Goal: Navigation & Orientation: Locate item on page

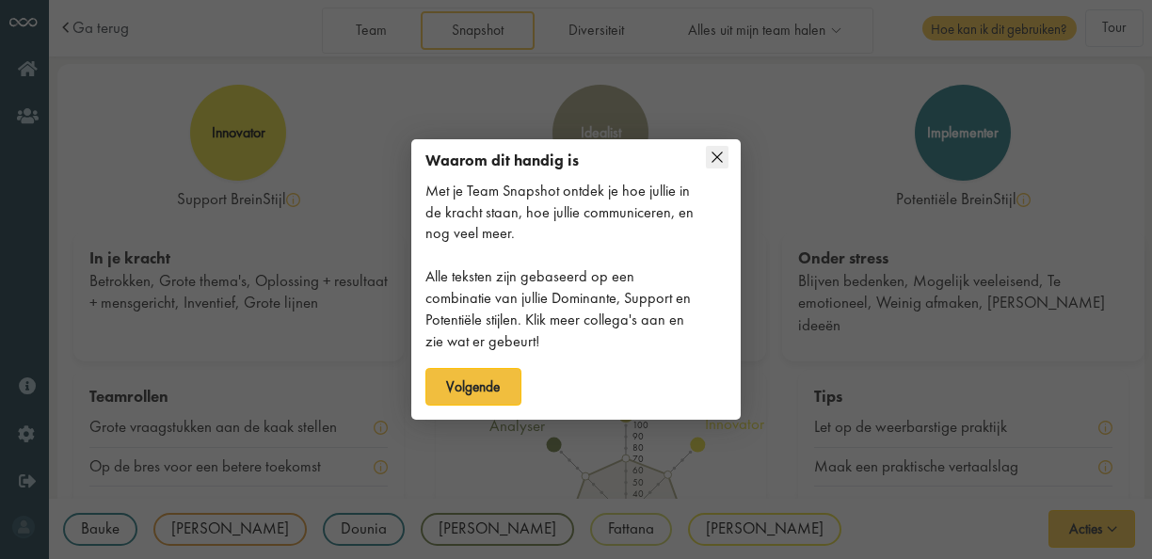
click at [725, 154] on icon at bounding box center [717, 157] width 23 height 23
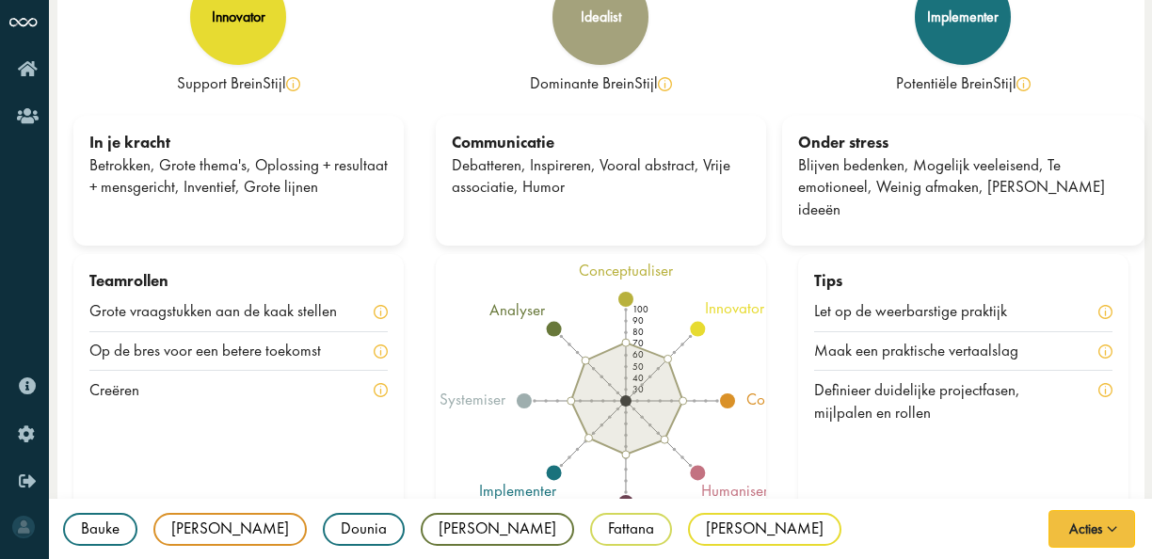
scroll to position [117, 0]
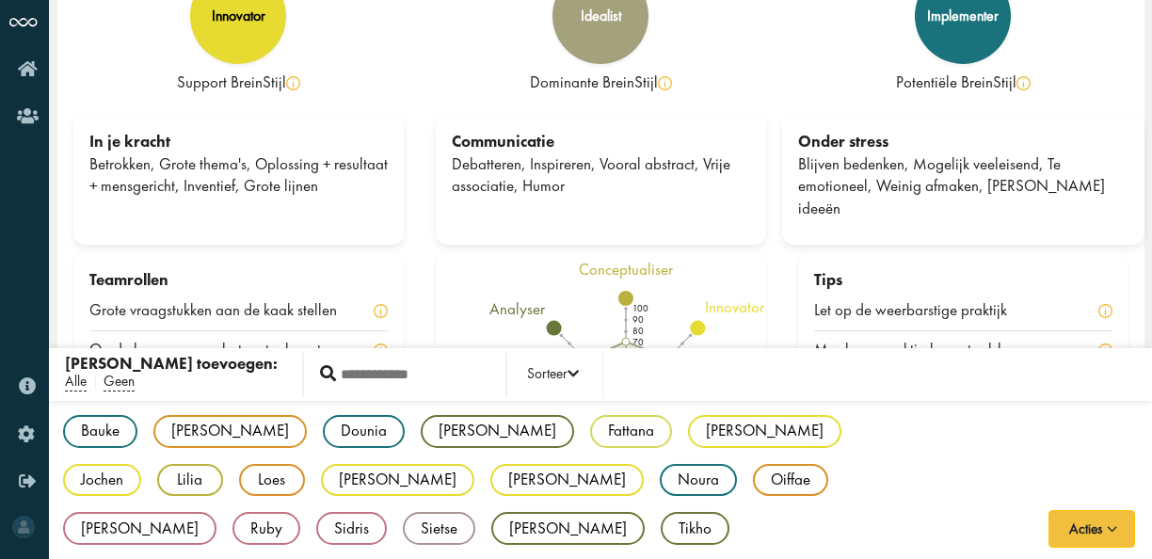
click at [372, 536] on div "Bauke BF implementer [PERSON_NAME] DL connector Dounia DJ implementer [PERSON_N…" at bounding box center [600, 481] width 1103 height 160
click at [365, 519] on div "Bauke BF implementer [PERSON_NAME] DL connector Dounia DJ implementer [PERSON_N…" at bounding box center [600, 481] width 1103 height 160
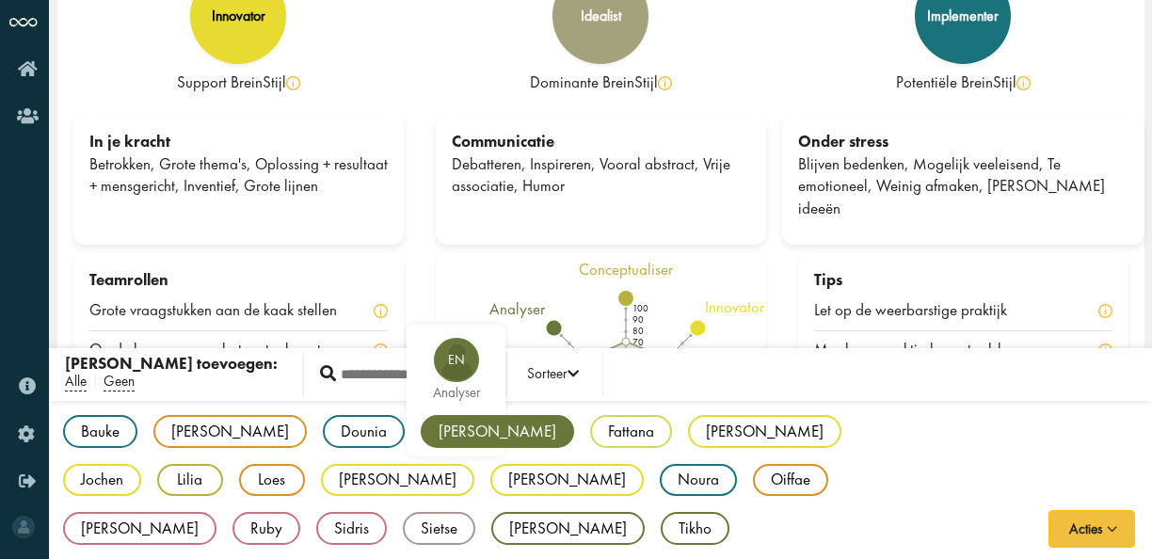
click at [421, 436] on div "[PERSON_NAME]" at bounding box center [497, 431] width 153 height 33
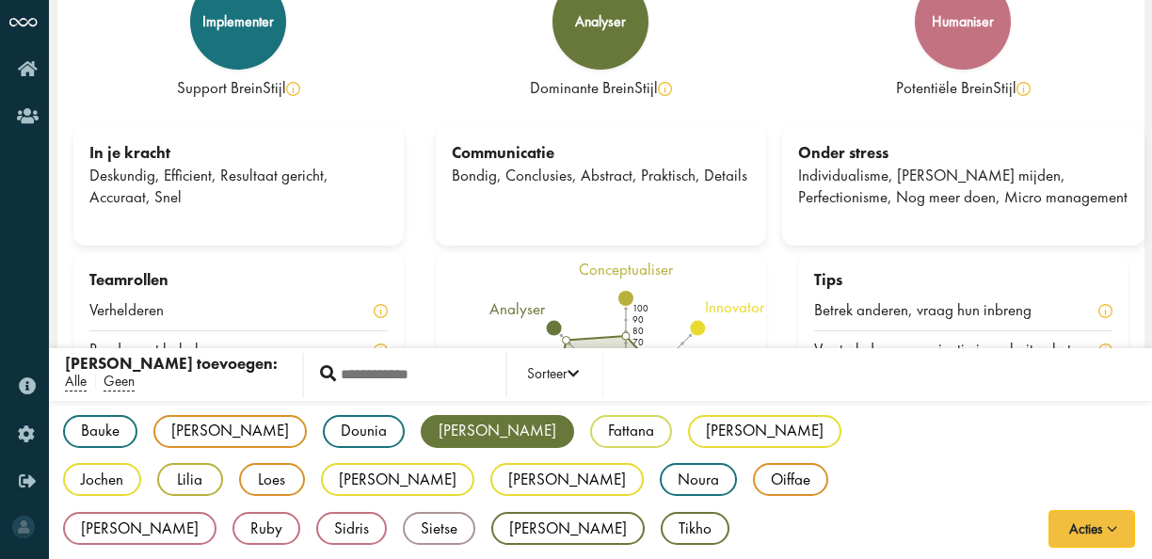
click at [471, 523] on div "Bauke BF implementer [PERSON_NAME] DL connector Dounia DJ implementer [PERSON_N…" at bounding box center [600, 481] width 1103 height 160
click at [590, 424] on div "Fattana" at bounding box center [631, 431] width 82 height 33
click at [590, 436] on div "Fattana" at bounding box center [631, 431] width 82 height 33
click at [590, 437] on div "Fattana" at bounding box center [631, 431] width 82 height 33
click at [590, 424] on div "Fattana" at bounding box center [631, 431] width 82 height 33
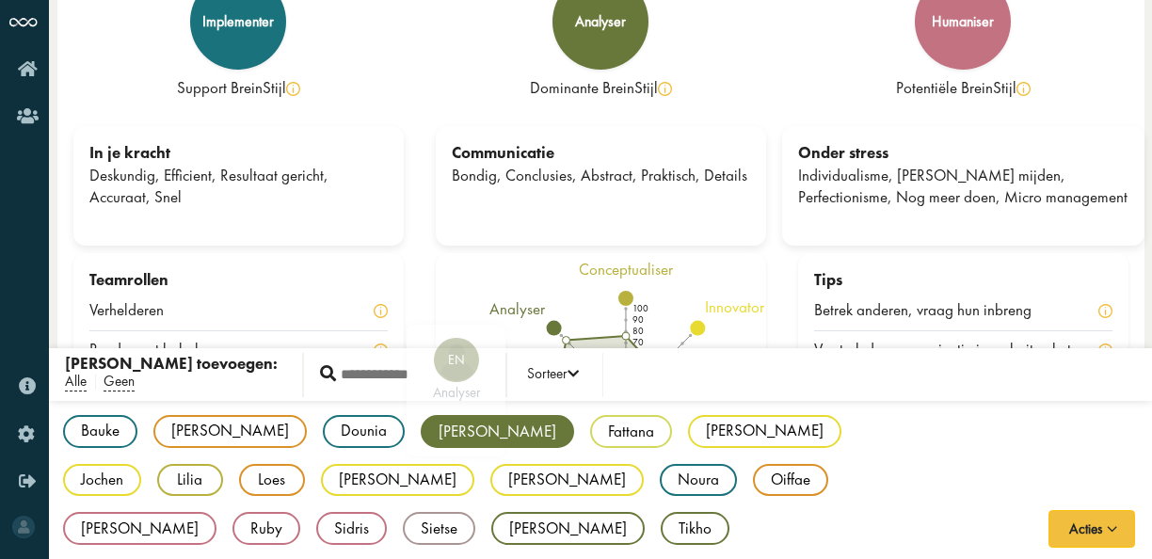
click at [421, 425] on div "[PERSON_NAME]" at bounding box center [497, 431] width 153 height 33
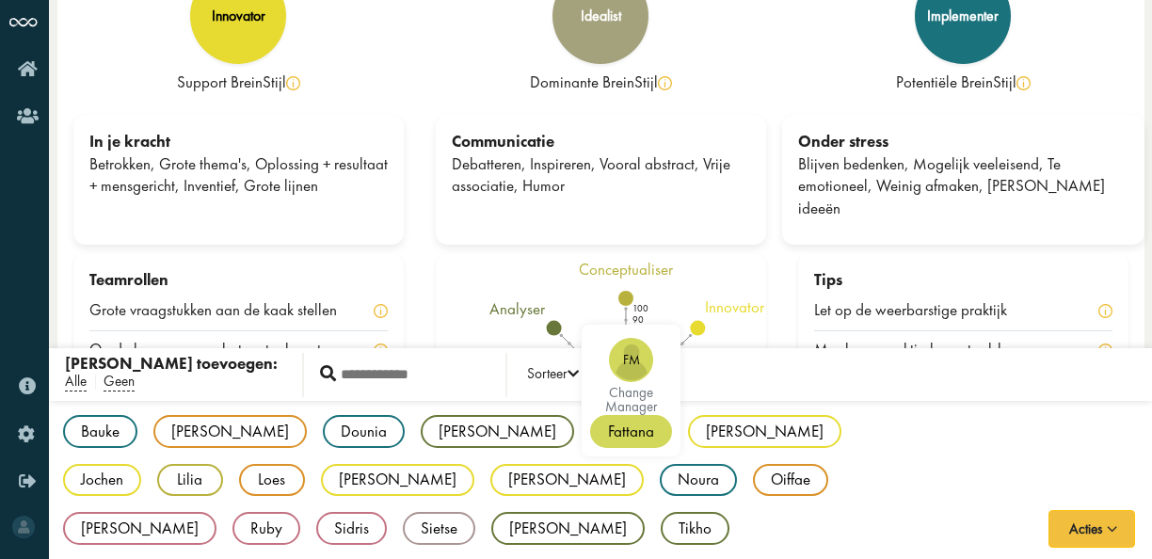
click at [590, 425] on div "Fattana" at bounding box center [631, 431] width 82 height 33
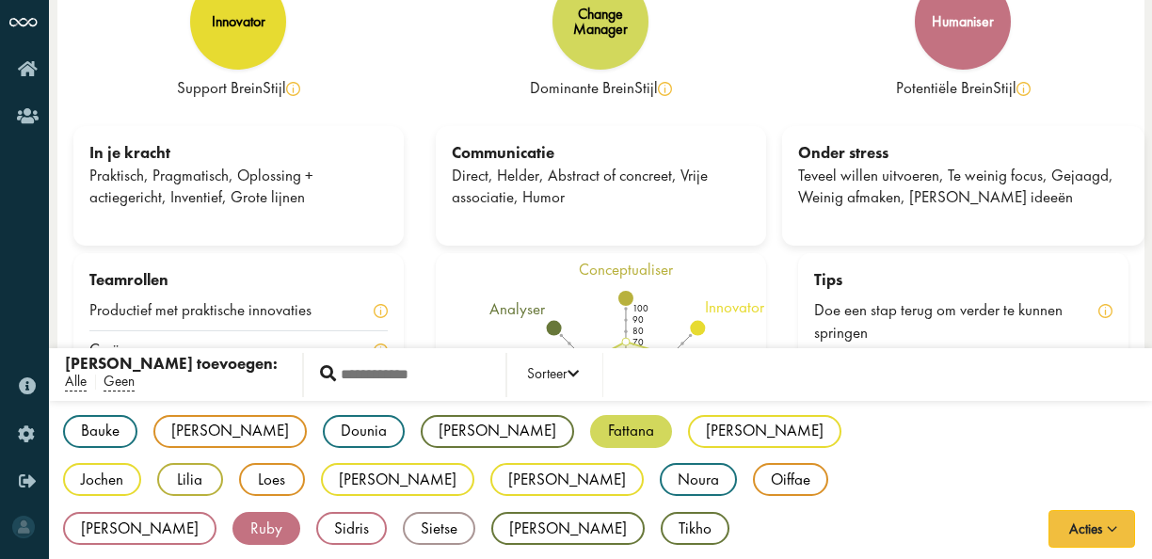
click at [564, 525] on div "Bauke BF implementer [PERSON_NAME] DL connector Dounia DJ implementer [PERSON_N…" at bounding box center [600, 481] width 1103 height 160
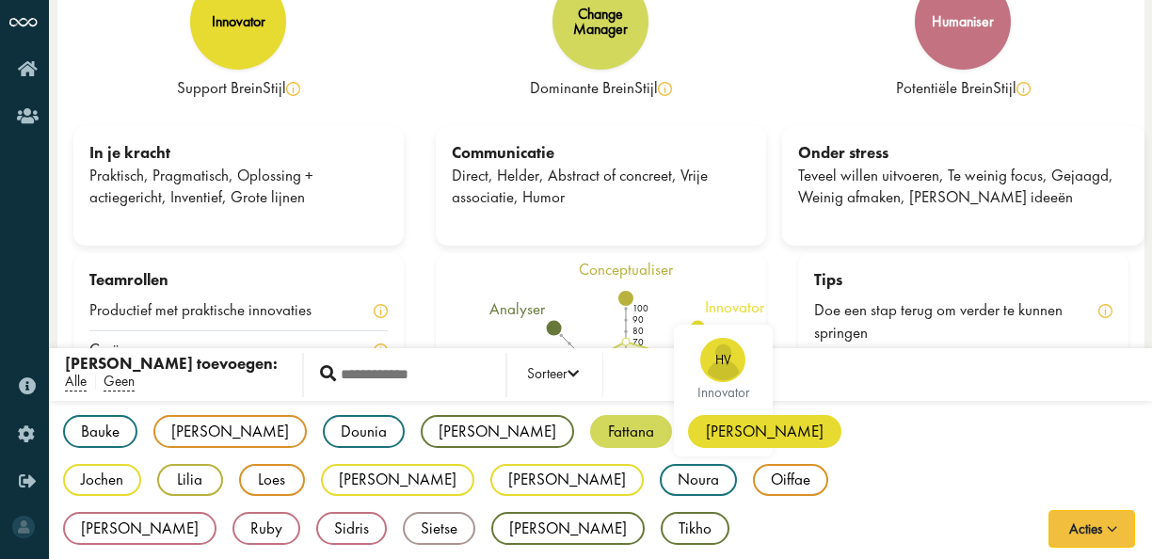
click at [688, 431] on div "[PERSON_NAME]" at bounding box center [764, 431] width 153 height 33
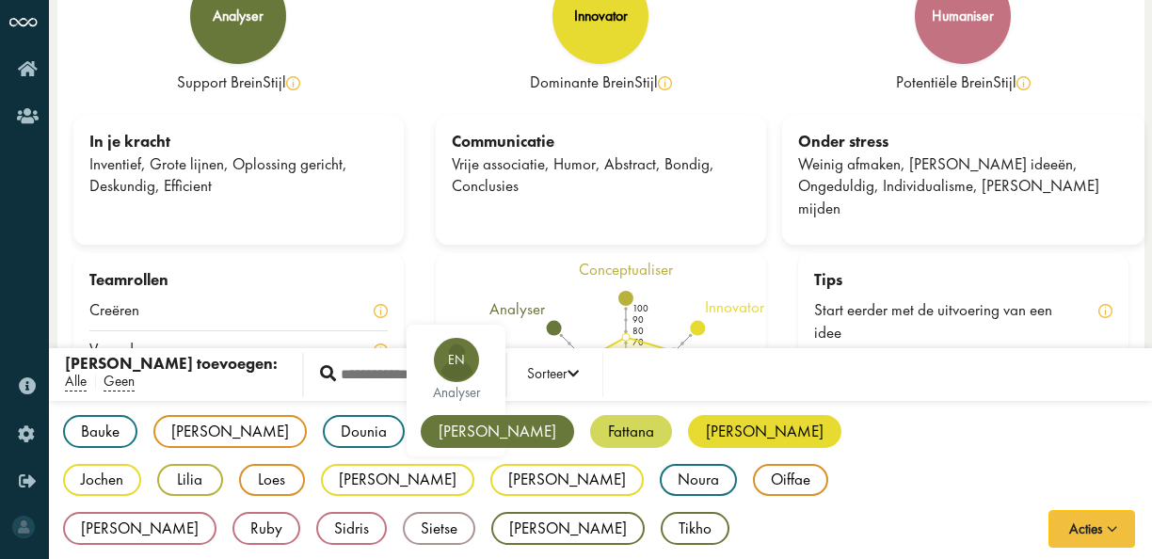
click at [421, 432] on div "[PERSON_NAME]" at bounding box center [497, 431] width 153 height 33
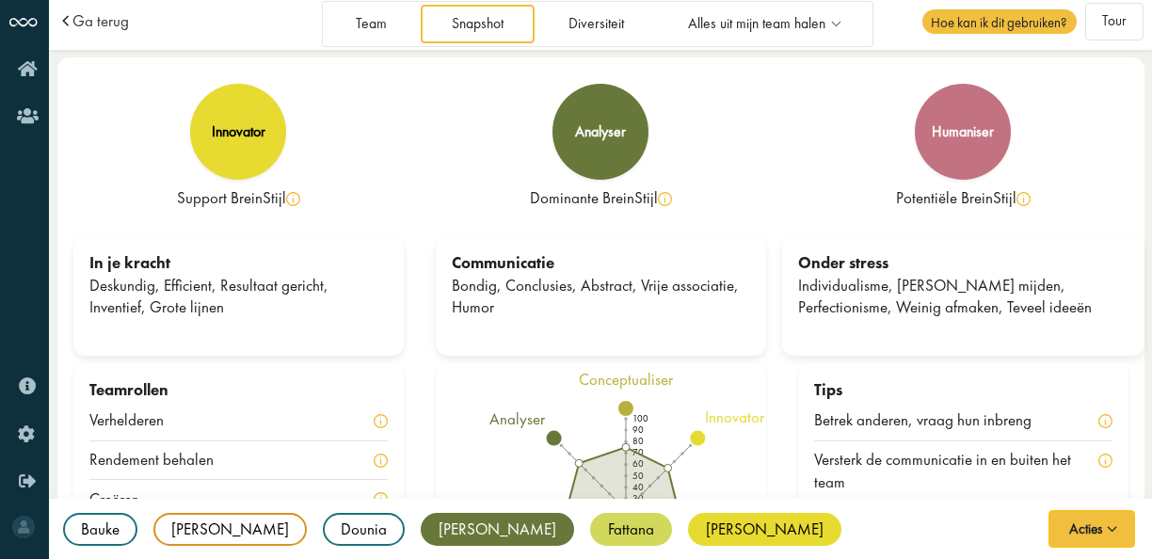
scroll to position [0, 0]
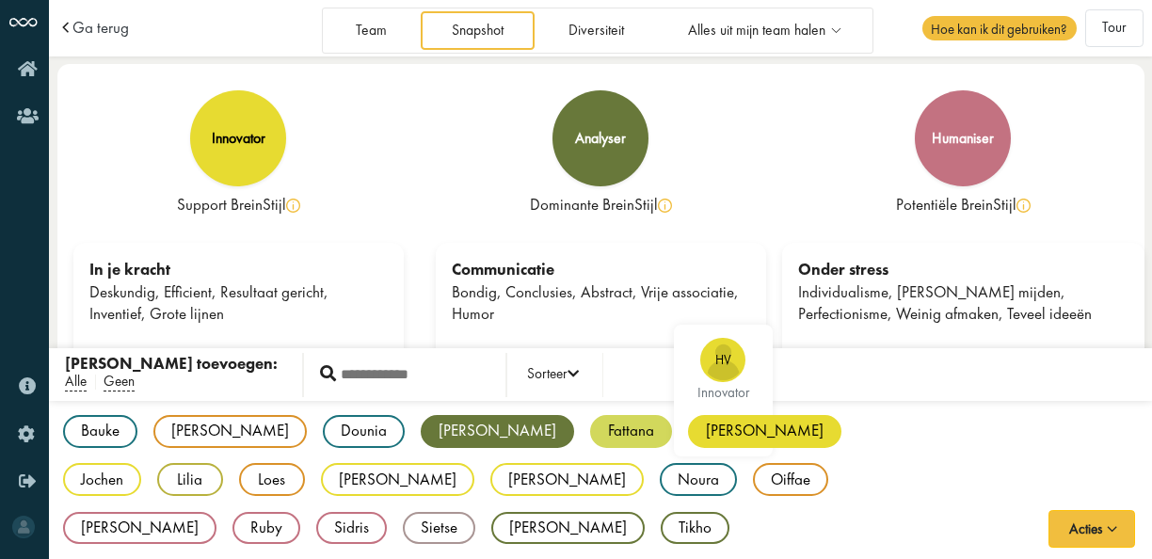
click at [688, 426] on div "[PERSON_NAME]" at bounding box center [764, 431] width 153 height 33
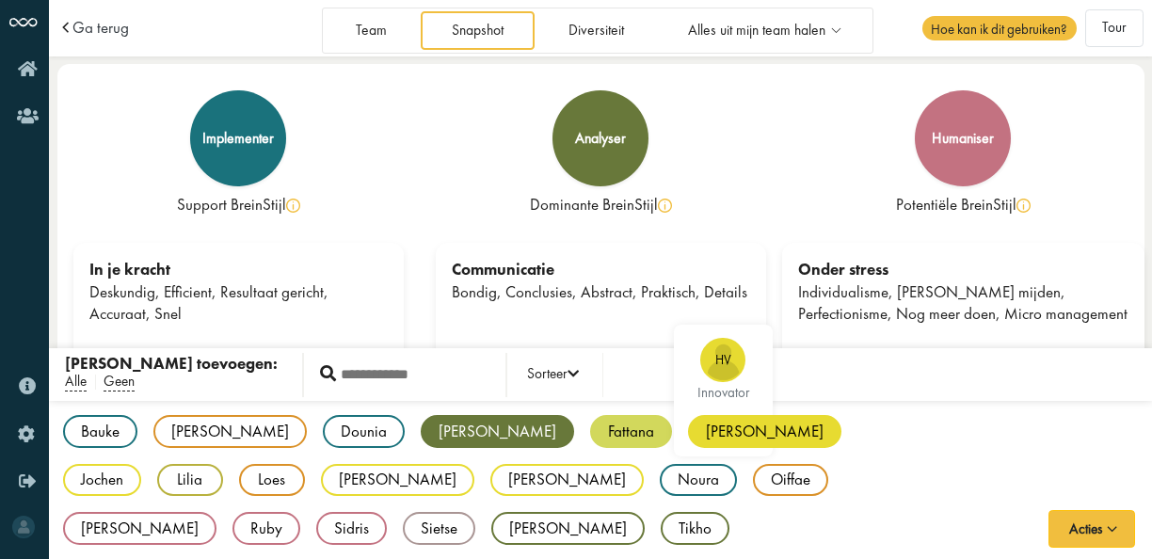
click at [688, 423] on div "[PERSON_NAME]" at bounding box center [764, 431] width 153 height 33
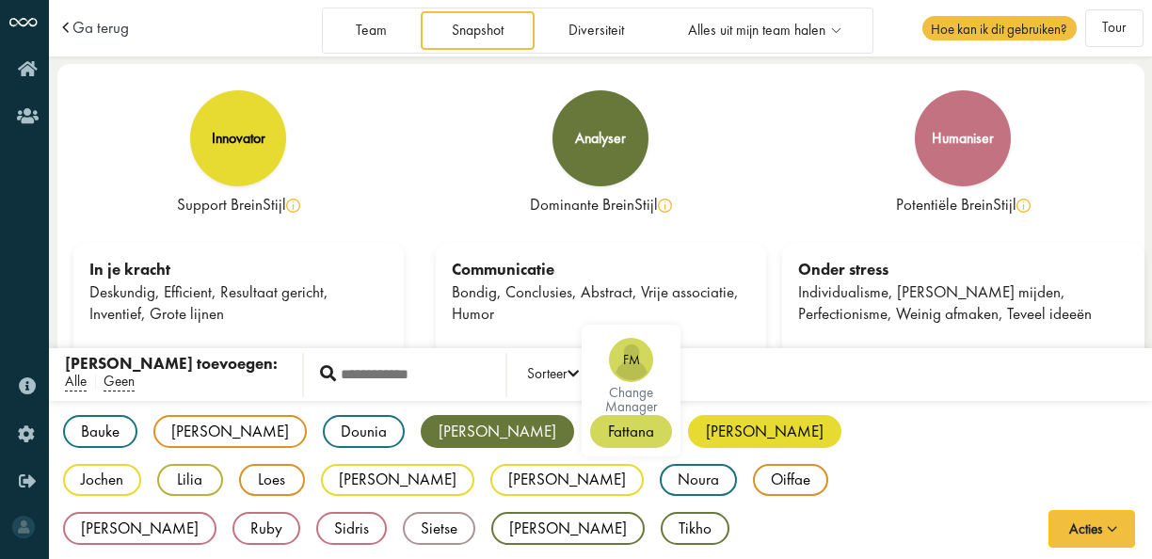
click at [590, 427] on div "Fattana" at bounding box center [631, 431] width 82 height 33
click at [421, 421] on div "[PERSON_NAME]" at bounding box center [497, 431] width 153 height 33
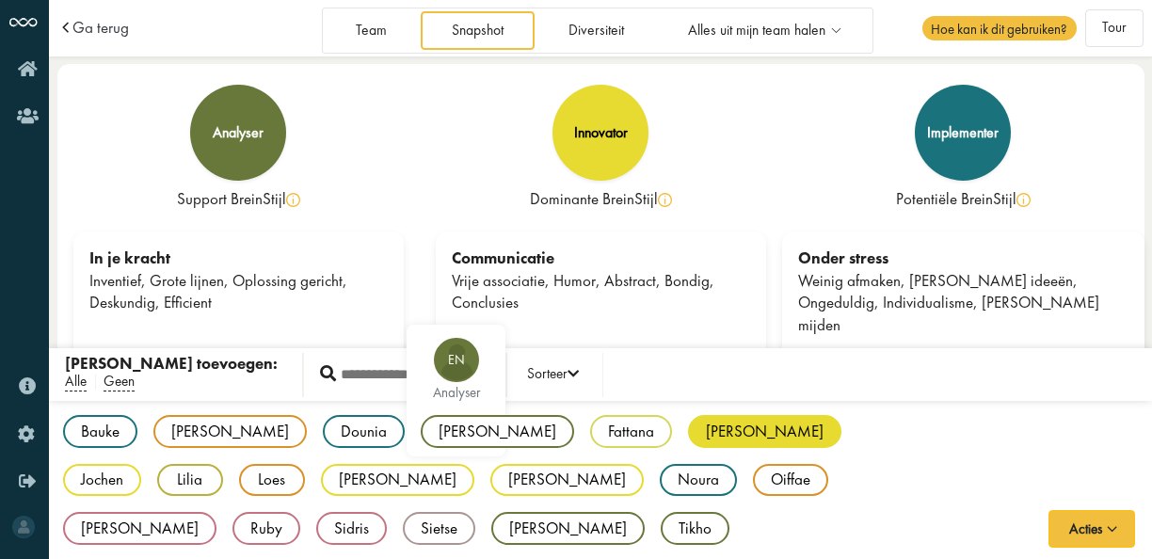
click at [421, 421] on div "[PERSON_NAME]" at bounding box center [497, 431] width 153 height 33
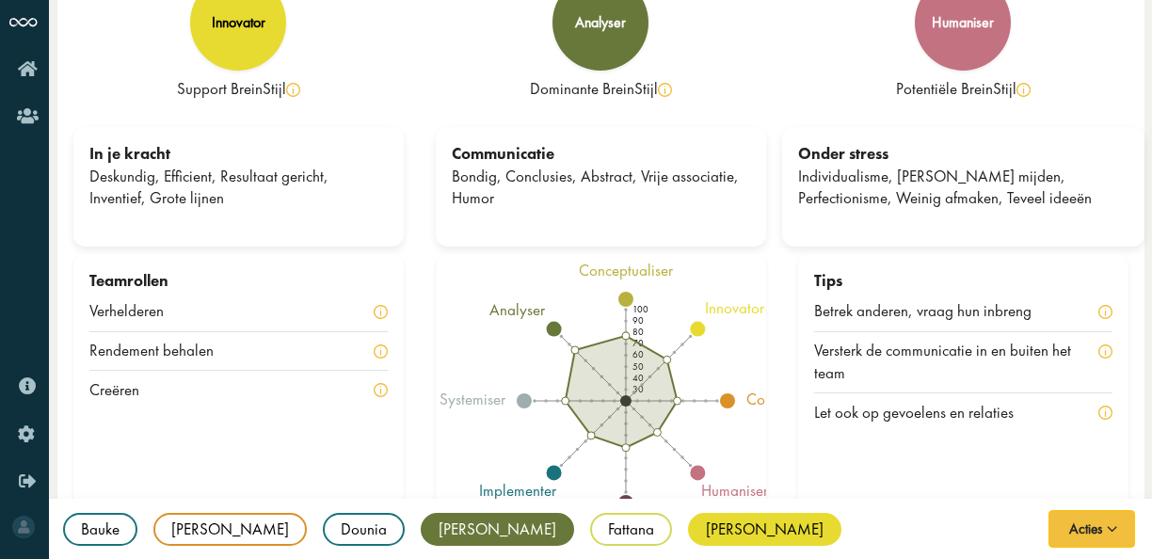
scroll to position [117, 0]
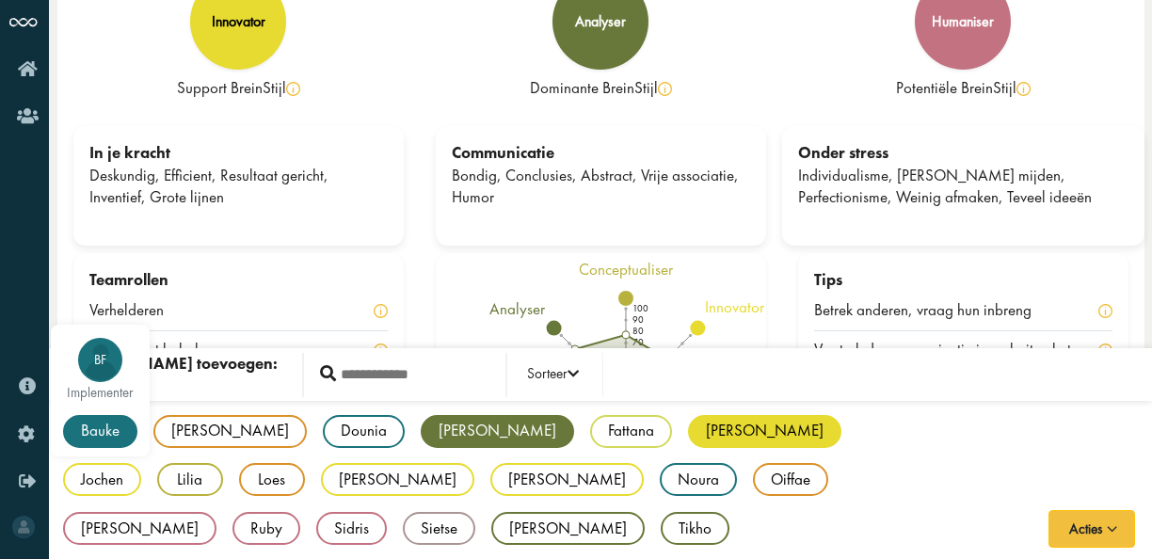
click at [83, 427] on div "Bauke" at bounding box center [100, 431] width 74 height 33
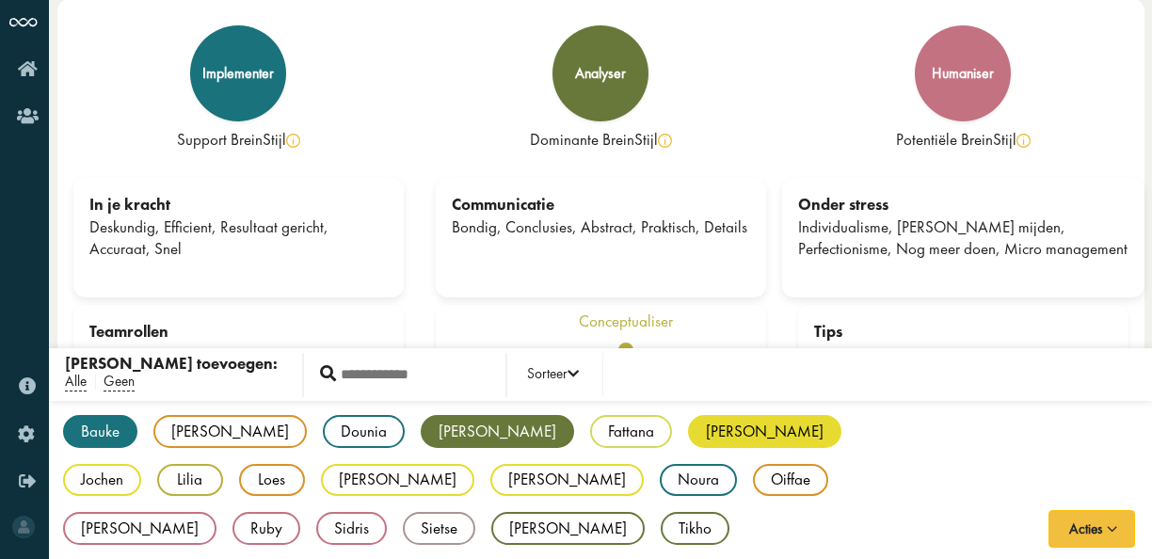
scroll to position [94, 0]
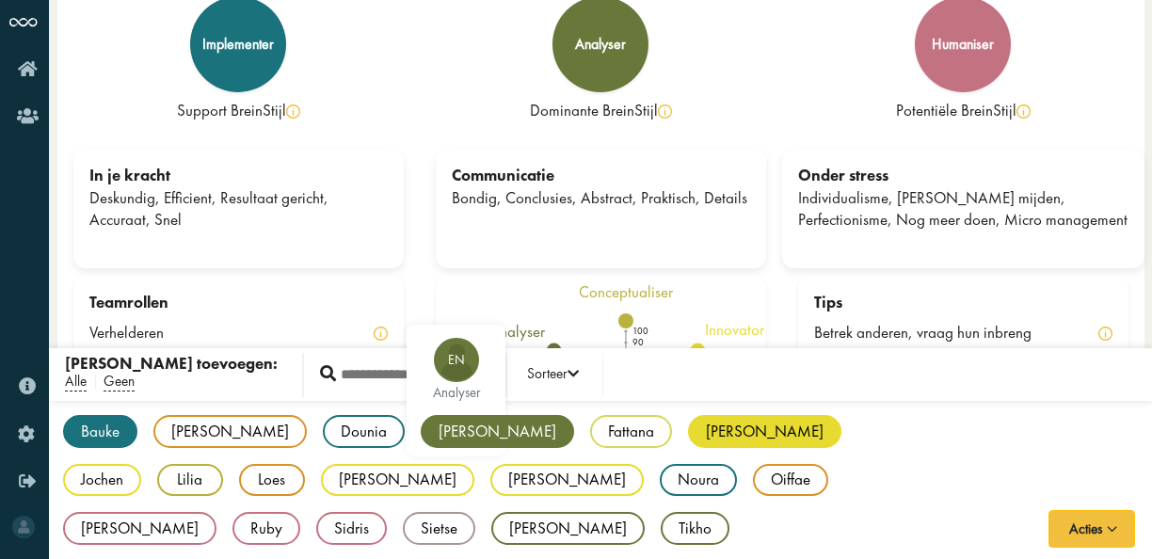
click at [421, 431] on div "[PERSON_NAME]" at bounding box center [497, 431] width 153 height 33
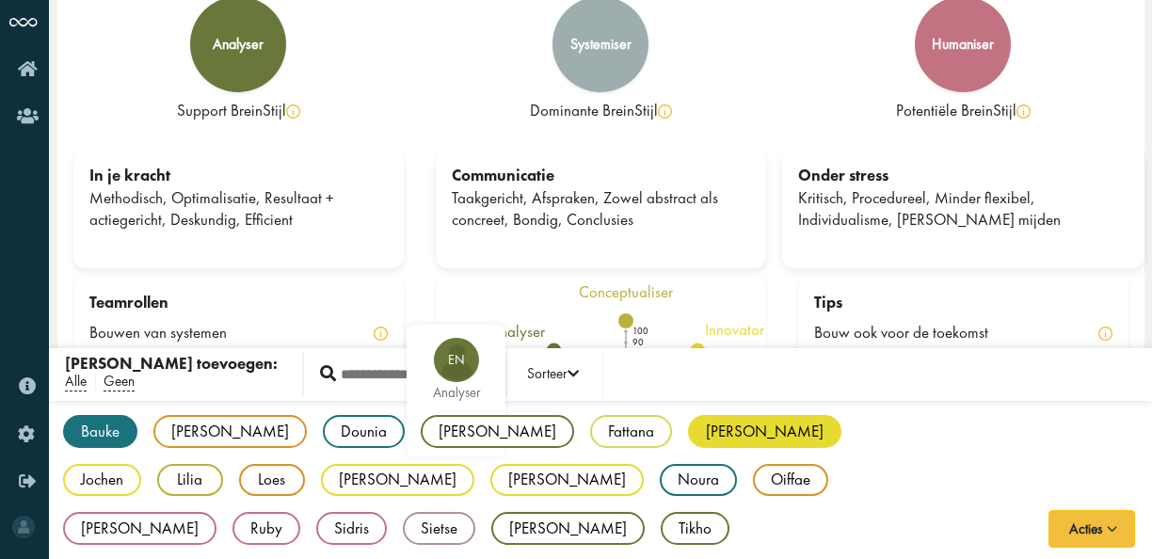
click at [421, 432] on div "[PERSON_NAME]" at bounding box center [497, 431] width 153 height 33
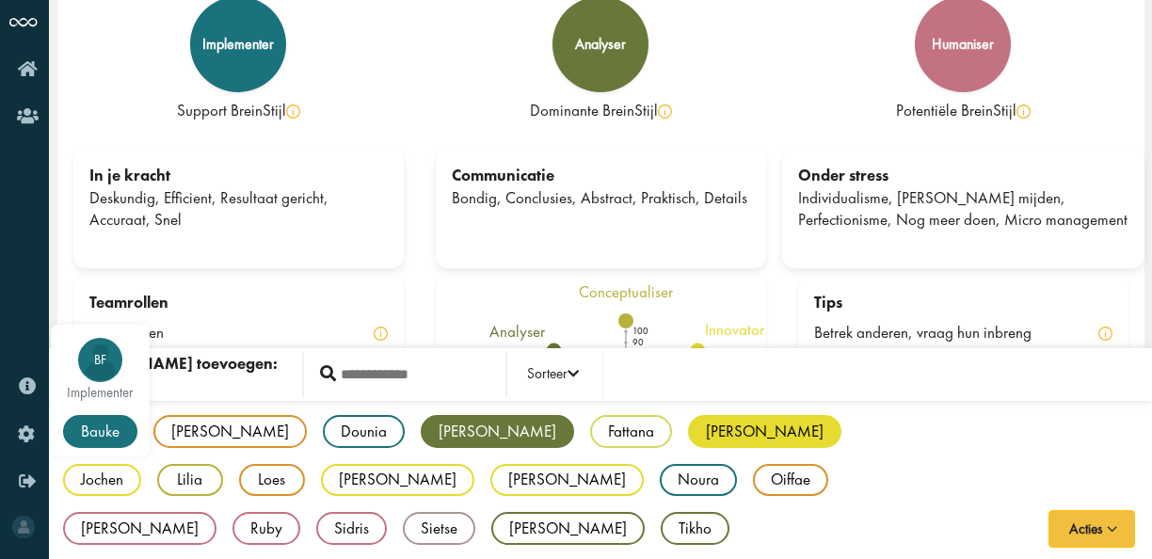
click at [117, 430] on div "Bauke" at bounding box center [100, 431] width 74 height 33
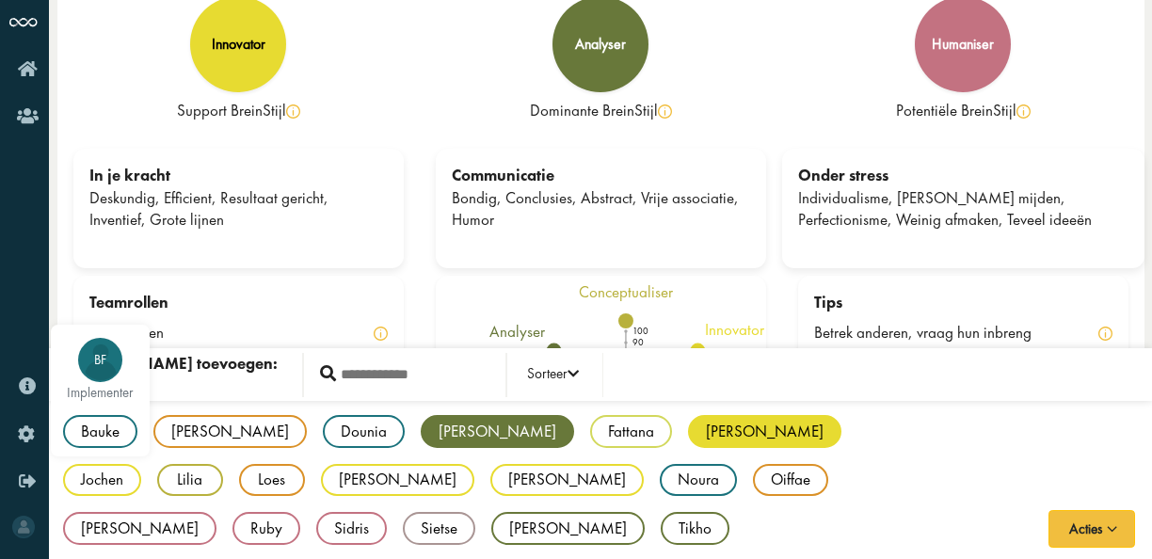
click at [117, 430] on div "Bauke" at bounding box center [100, 431] width 74 height 33
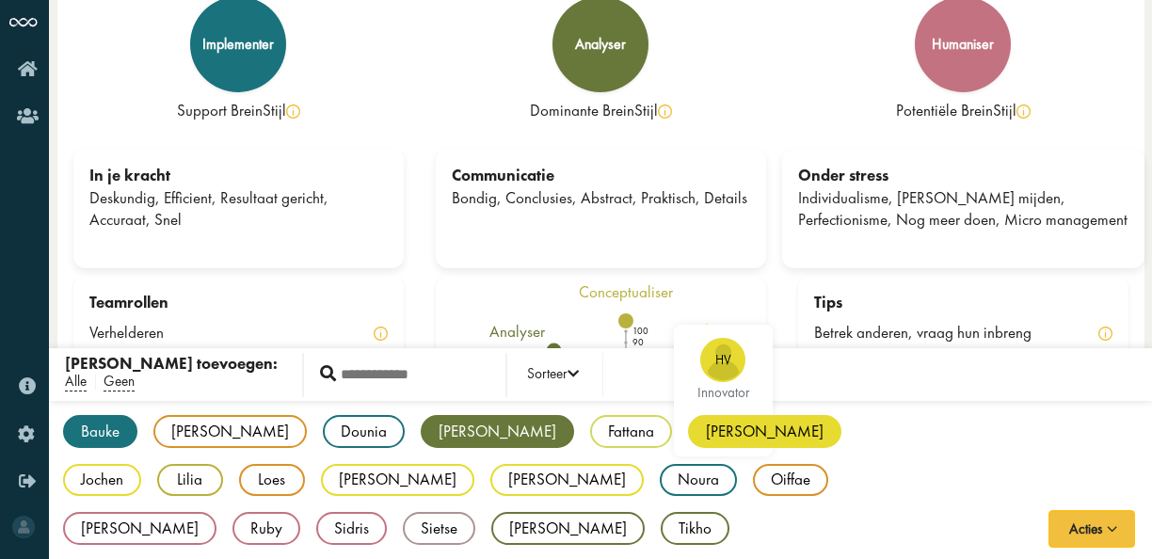
click at [688, 422] on div "[PERSON_NAME]" at bounding box center [764, 431] width 153 height 33
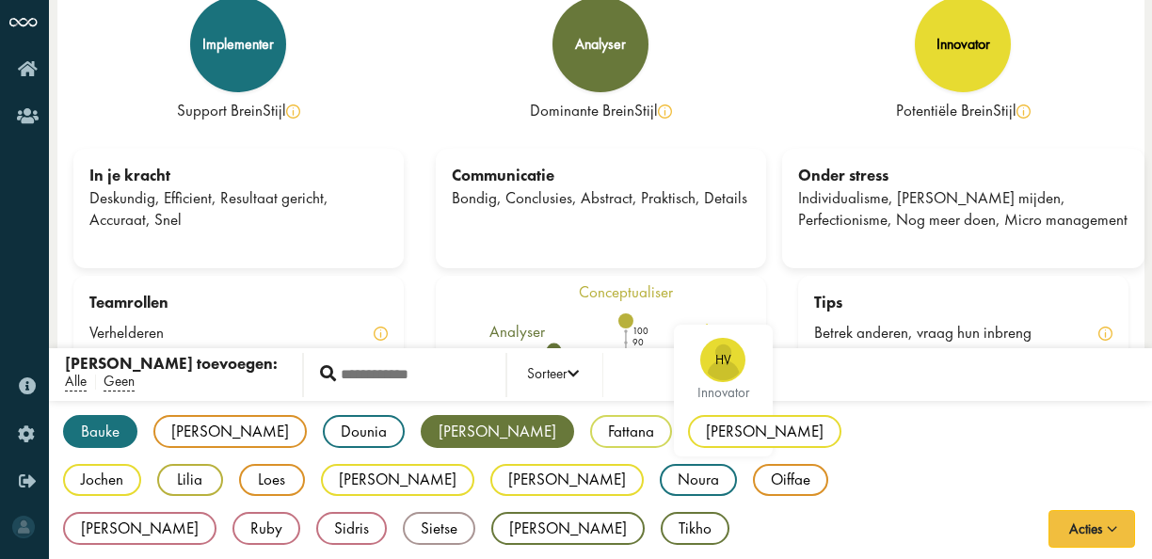
click at [688, 422] on div "[PERSON_NAME]" at bounding box center [764, 431] width 153 height 33
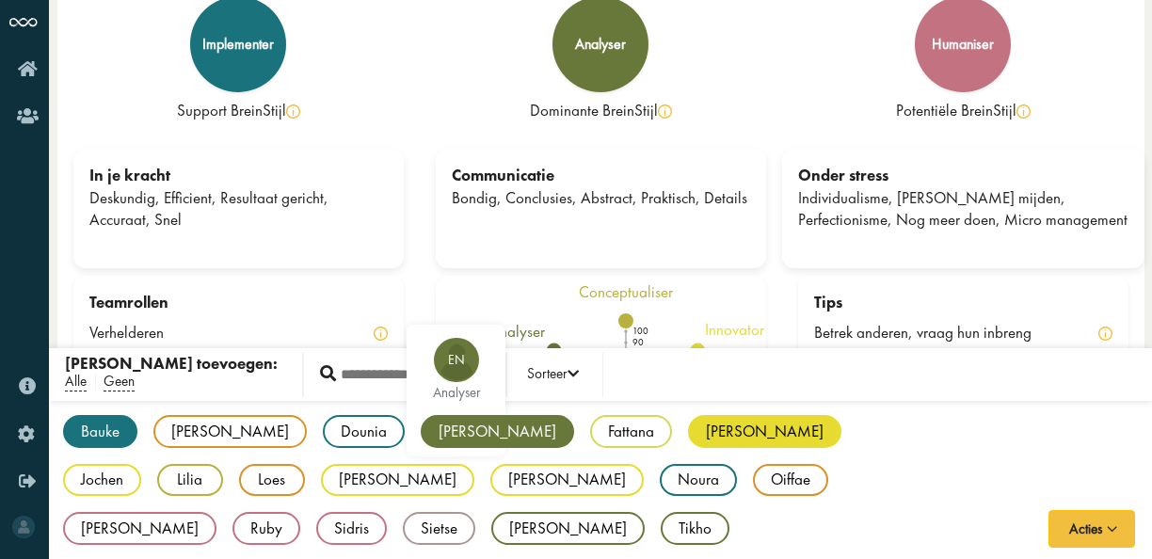
click at [421, 431] on div "[PERSON_NAME]" at bounding box center [497, 431] width 153 height 33
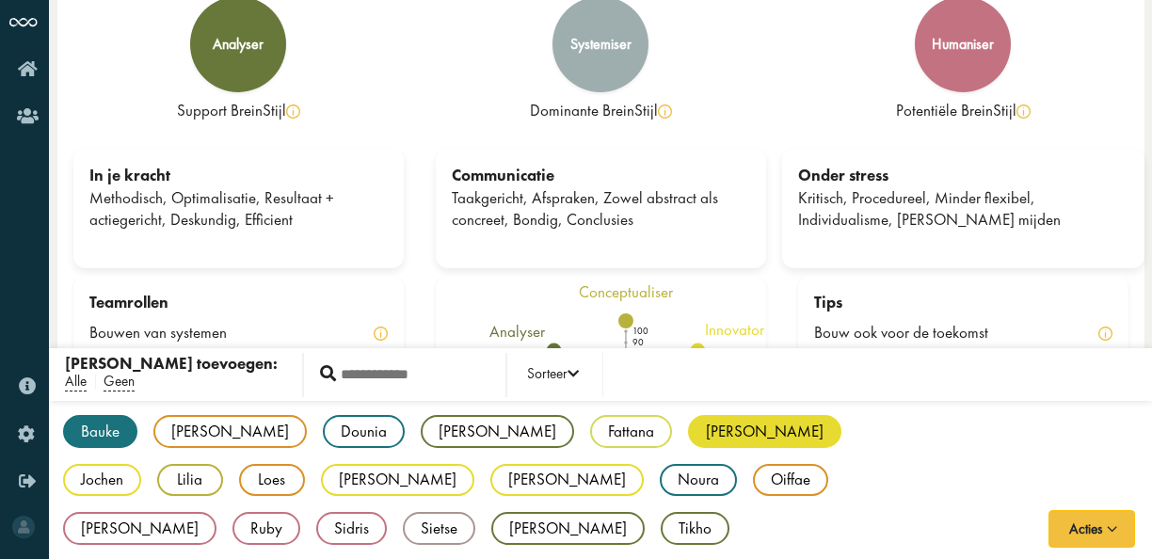
click at [107, 529] on div "Bauke BF implementer [PERSON_NAME] DL connector Dounia DJ implementer [PERSON_N…" at bounding box center [600, 481] width 1103 height 160
click at [117, 426] on div "Bauke" at bounding box center [100, 431] width 74 height 33
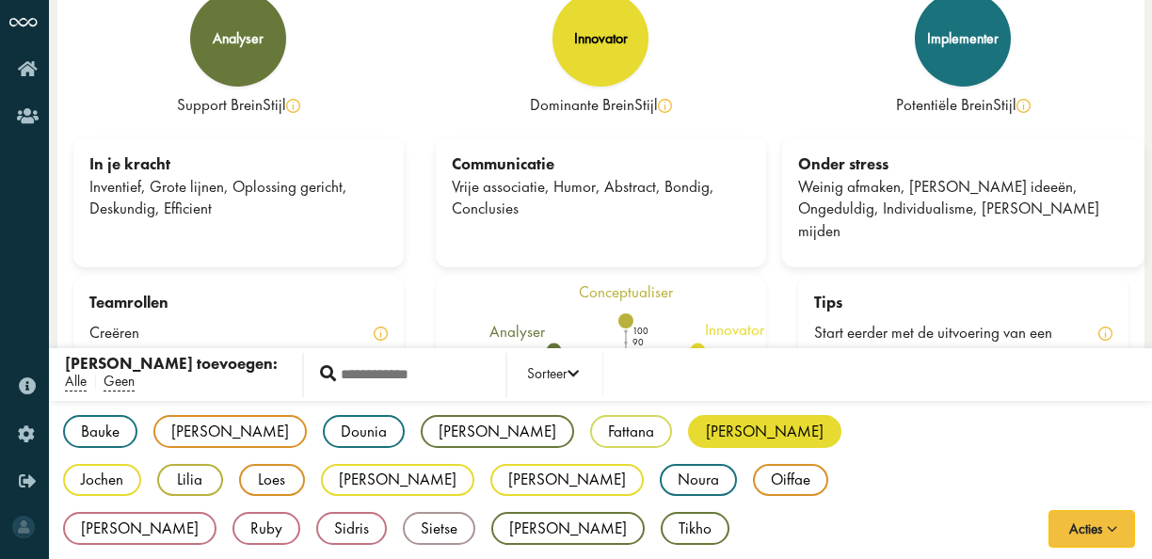
click at [688, 429] on div "[PERSON_NAME]" at bounding box center [764, 431] width 153 height 33
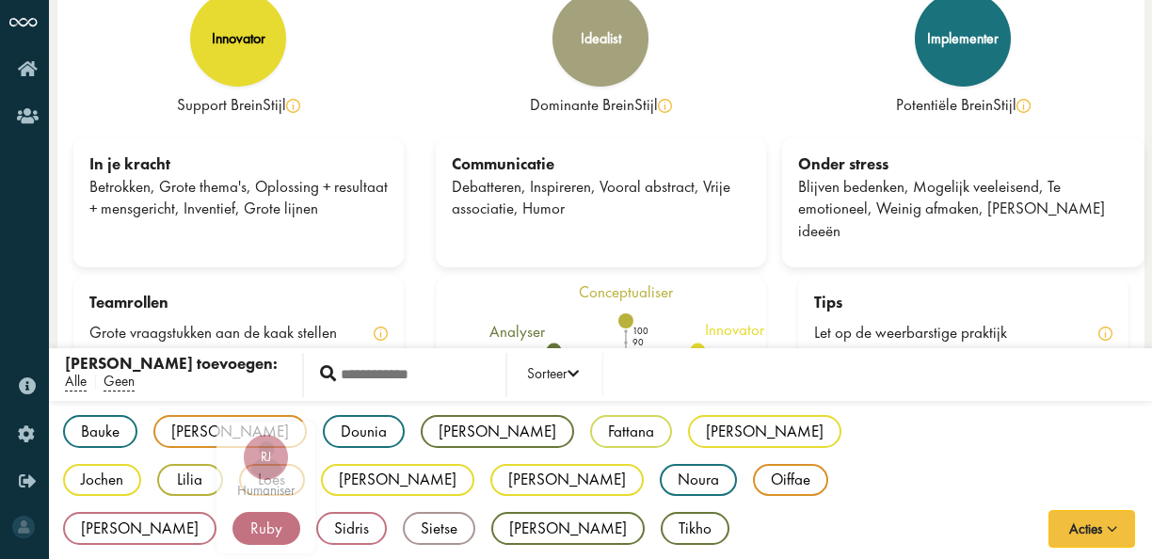
scroll to position [0, 0]
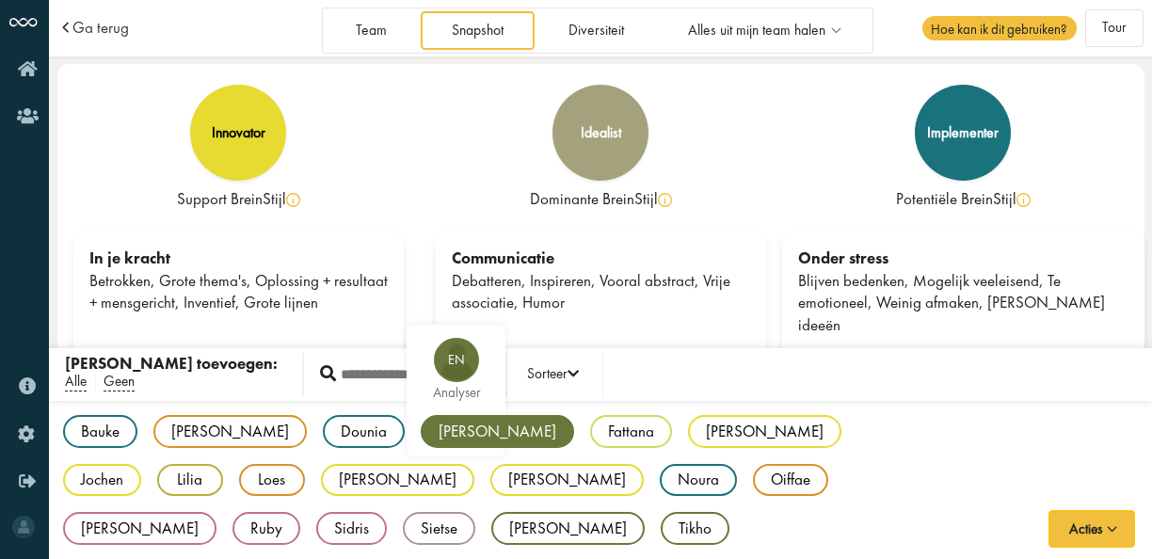
click at [421, 420] on div "[PERSON_NAME]" at bounding box center [497, 431] width 153 height 33
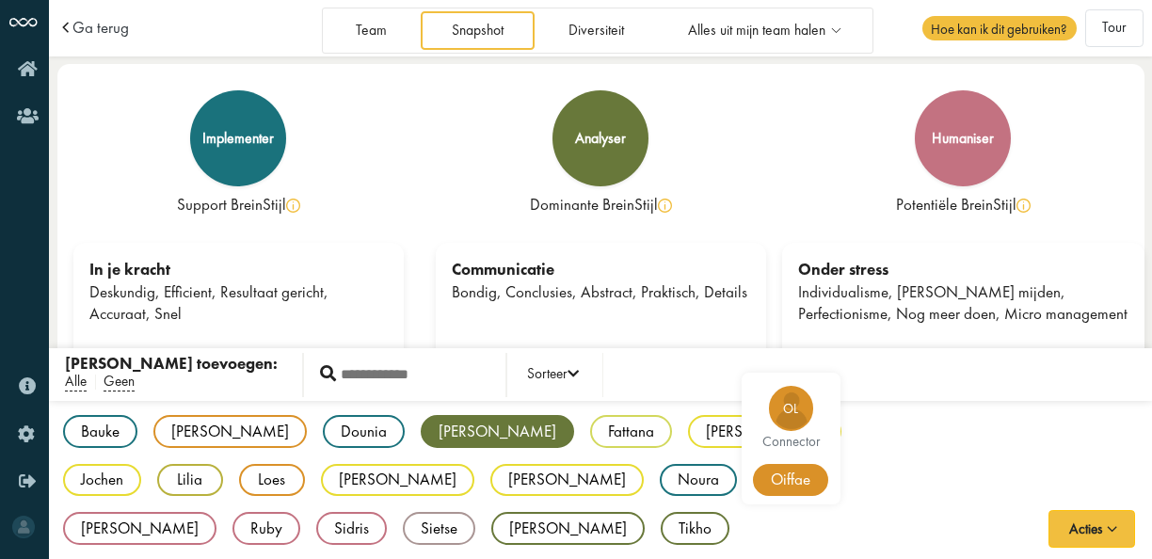
click at [753, 482] on div "Oiffae" at bounding box center [790, 480] width 75 height 33
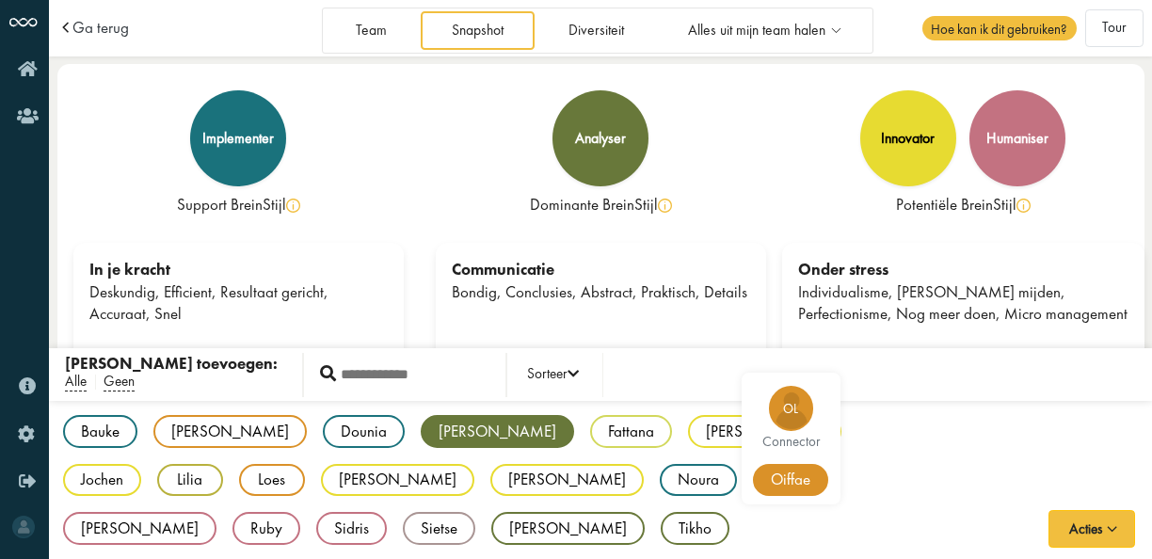
click at [753, 482] on div "Oiffae" at bounding box center [790, 480] width 75 height 33
